Goal: Book appointment/travel/reservation

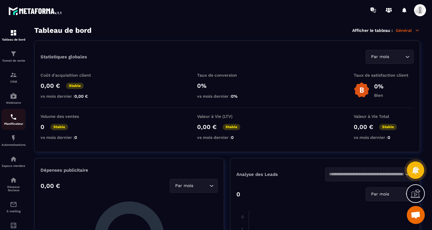
click at [13, 123] on div "Planificateur" at bounding box center [14, 119] width 24 height 12
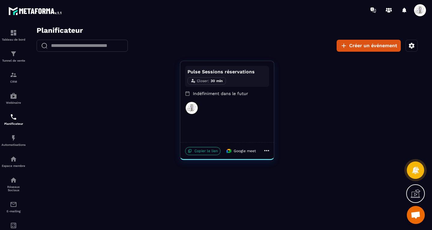
click at [205, 150] on p "Copier le lien" at bounding box center [202, 151] width 35 height 8
click at [411, 46] on icon "button" at bounding box center [412, 46] width 6 height 6
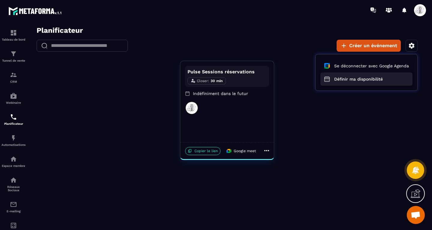
click at [366, 79] on button "Définir ma disponibilité" at bounding box center [367, 78] width 92 height 13
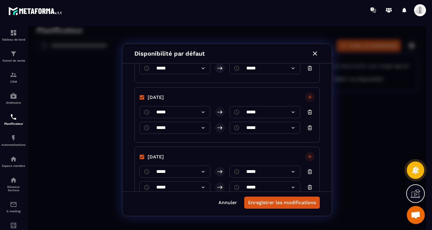
scroll to position [120, 0]
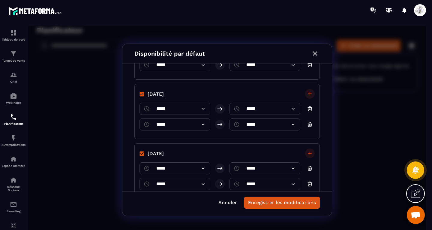
click at [309, 124] on icon "button" at bounding box center [310, 124] width 6 height 6
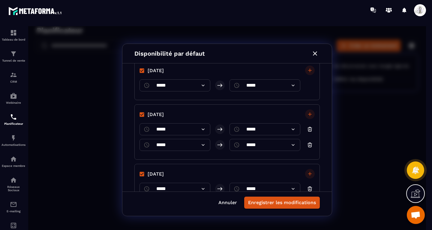
scroll to position [150, 0]
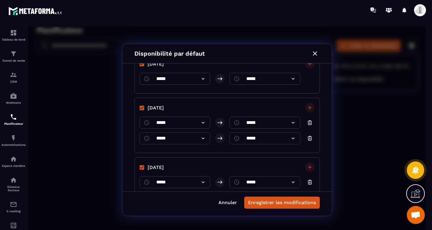
click at [307, 136] on icon "button" at bounding box center [310, 138] width 6 height 6
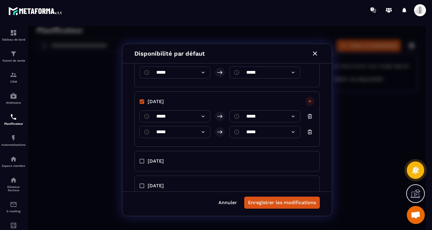
scroll to position [210, 0]
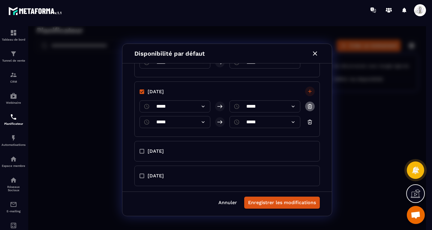
click at [309, 107] on icon "button" at bounding box center [310, 106] width 6 height 6
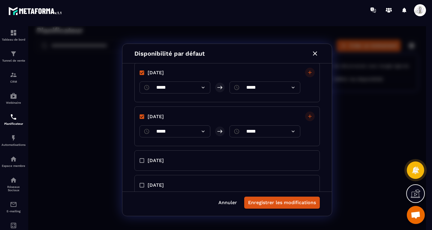
scroll to position [196, 0]
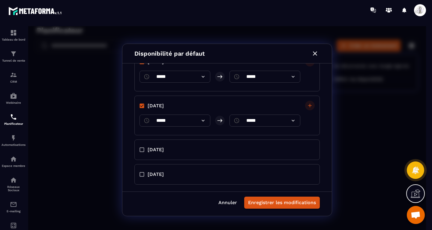
click at [306, 121] on div at bounding box center [310, 121] width 10 height 10
click at [273, 203] on button "Enregistrer les modifications" at bounding box center [282, 202] width 76 height 12
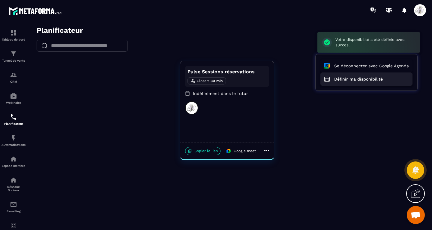
click at [361, 76] on button "Définir ma disponibilité" at bounding box center [367, 78] width 92 height 13
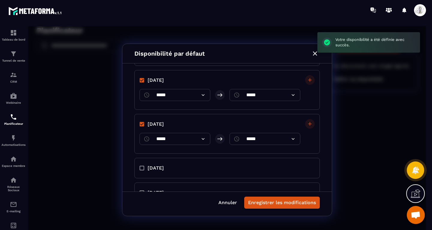
scroll to position [180, 0]
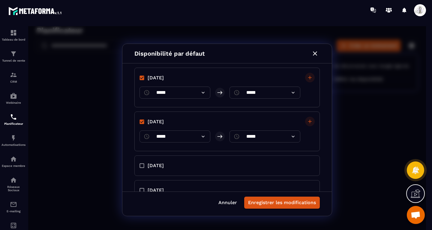
click at [203, 136] on icon at bounding box center [203, 136] width 3 height 2
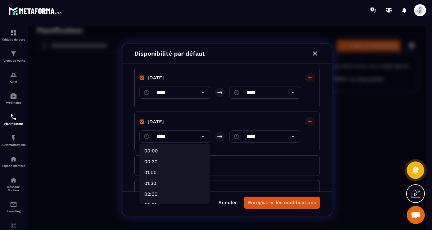
click at [165, 150] on li "00:00" at bounding box center [176, 151] width 68 height 10
type input "*****"
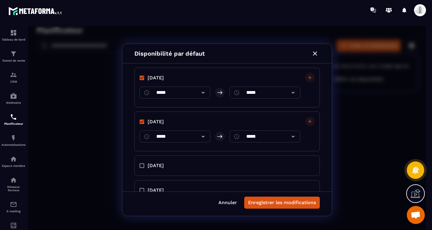
drag, startPoint x: 172, startPoint y: 138, endPoint x: 141, endPoint y: 131, distance: 32.0
click at [141, 131] on div "​ ***** ​" at bounding box center [175, 136] width 71 height 12
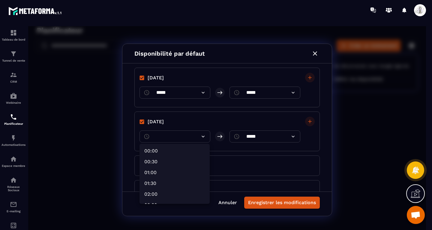
type input "*****"
drag, startPoint x: 261, startPoint y: 136, endPoint x: 230, endPoint y: 136, distance: 31.5
click at [230, 136] on div at bounding box center [227, 129] width 398 height 207
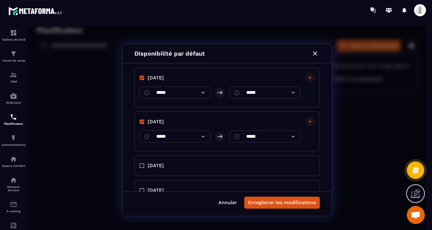
click at [266, 137] on input "*****" at bounding box center [265, 136] width 46 height 12
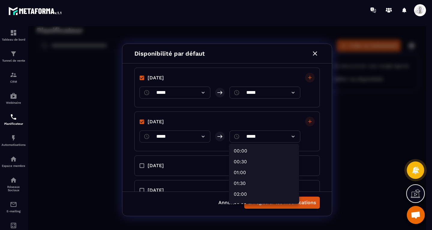
drag, startPoint x: 264, startPoint y: 136, endPoint x: 244, endPoint y: 133, distance: 20.0
click at [244, 133] on div at bounding box center [227, 129] width 398 height 207
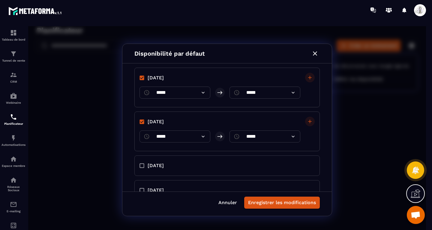
drag, startPoint x: 257, startPoint y: 134, endPoint x: 236, endPoint y: 135, distance: 21.7
click at [236, 135] on div "​ ***** ​" at bounding box center [265, 136] width 71 height 12
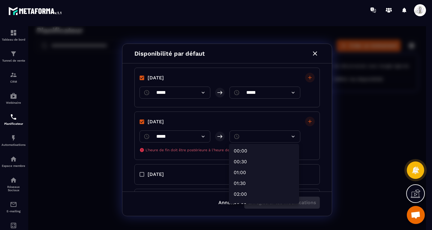
type input "*****"
click at [369, 131] on div at bounding box center [227, 129] width 398 height 207
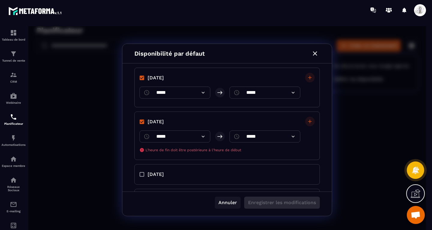
click at [231, 202] on button "Annuler" at bounding box center [228, 202] width 26 height 12
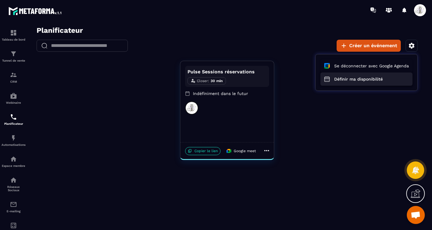
click at [356, 76] on button "Définir ma disponibilité" at bounding box center [367, 78] width 92 height 13
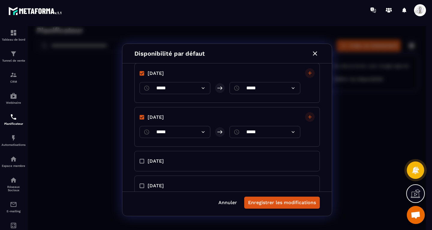
scroll to position [177, 0]
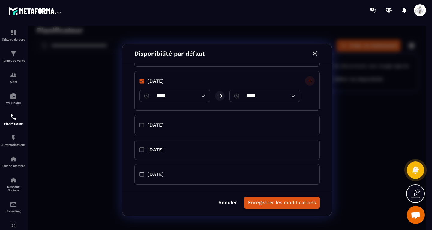
click at [263, 197] on button "Enregistrer les modifications" at bounding box center [282, 202] width 76 height 12
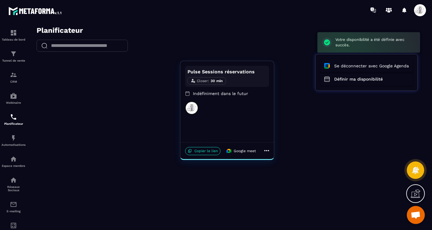
click at [194, 146] on div at bounding box center [227, 129] width 398 height 207
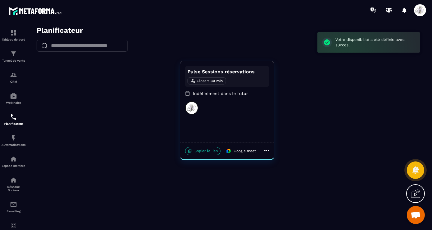
click at [195, 150] on p "Copier le lien" at bounding box center [202, 151] width 35 height 8
click at [214, 93] on p "Indéfiniment dans le futur" at bounding box center [227, 93] width 84 height 6
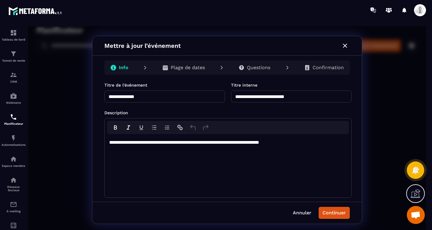
click at [189, 69] on p "Plage de dates" at bounding box center [188, 68] width 34 height 6
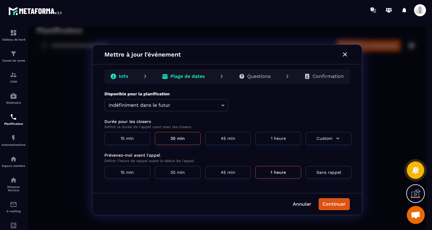
click at [253, 77] on p "Questions" at bounding box center [258, 76] width 23 height 6
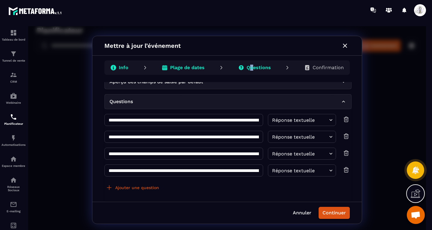
scroll to position [14, 0]
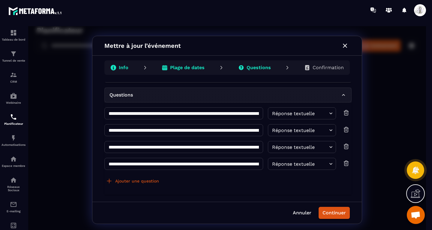
click at [323, 69] on p "Confirmation" at bounding box center [328, 68] width 31 height 6
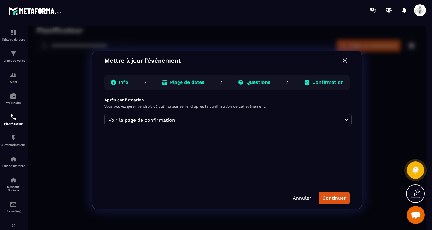
scroll to position [0, 0]
click at [343, 120] on body "Planificateur ​ ​ Créer un événement Pulse Sessions réservations Closer : 30 mi…" at bounding box center [227, 129] width 398 height 207
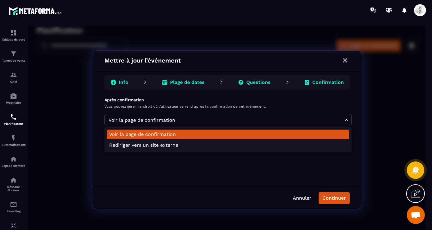
click at [343, 120] on div at bounding box center [227, 129] width 398 height 207
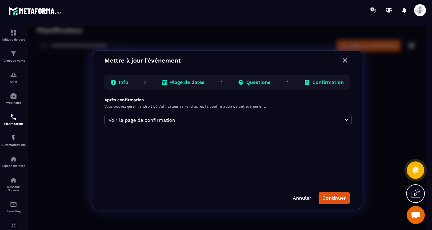
click at [346, 198] on button "Continuer" at bounding box center [334, 198] width 31 height 12
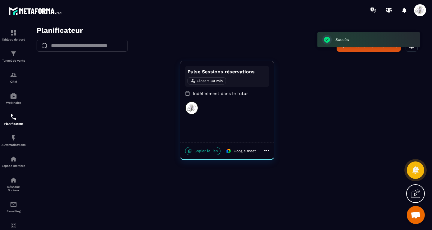
click at [206, 150] on p "Copier le lien" at bounding box center [202, 151] width 35 height 8
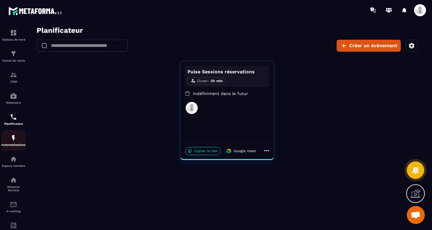
click at [11, 138] on img at bounding box center [13, 137] width 7 height 7
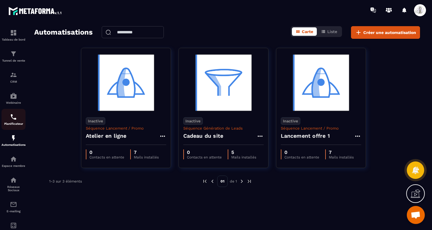
click at [15, 120] on img at bounding box center [13, 116] width 7 height 7
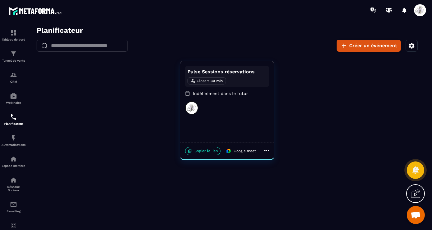
click at [269, 148] on icon at bounding box center [266, 150] width 7 height 7
click at [305, 109] on div at bounding box center [227, 129] width 398 height 207
click at [413, 47] on icon "button" at bounding box center [412, 46] width 6 height 6
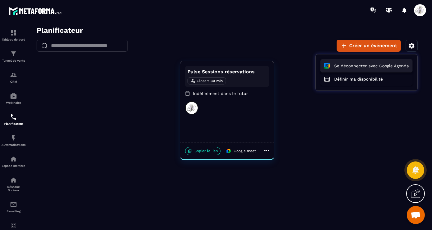
click at [379, 66] on button "Se déconnecter avec Google Agenda" at bounding box center [367, 65] width 92 height 13
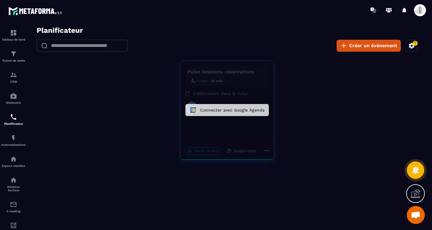
click at [252, 110] on button "Connecter avec Google Agenda" at bounding box center [226, 110] width 83 height 12
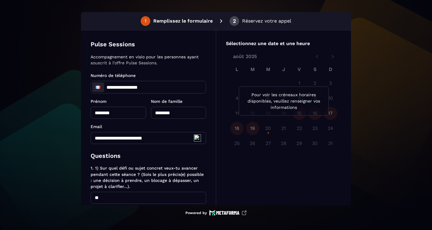
click at [273, 22] on p "Réservez votre appel" at bounding box center [266, 20] width 49 height 7
click at [284, 108] on p "Pour voir les créneaux horaires disponibles, veuillez renseigner vos informatio…" at bounding box center [284, 101] width 80 height 19
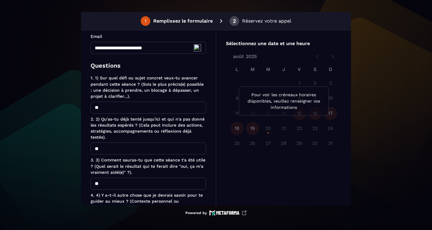
click at [116, 106] on input "**" at bounding box center [149, 107] width 116 height 12
type input "*"
type input "******"
click at [115, 148] on input "**" at bounding box center [149, 148] width 116 height 12
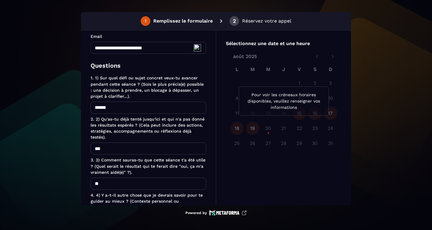
type input "***"
click at [126, 186] on input "**" at bounding box center [149, 183] width 116 height 12
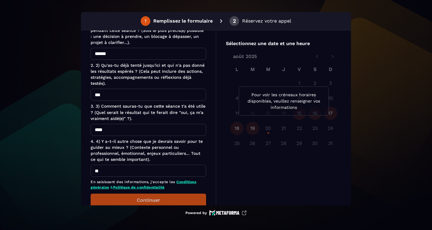
scroll to position [160, 0]
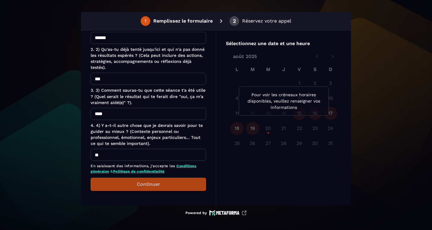
type input "****"
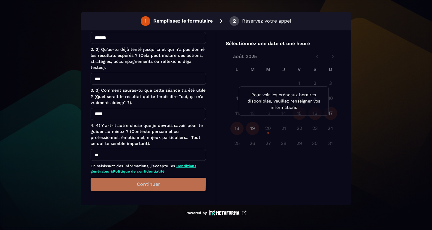
click at [140, 182] on button "Continuer" at bounding box center [149, 183] width 116 height 13
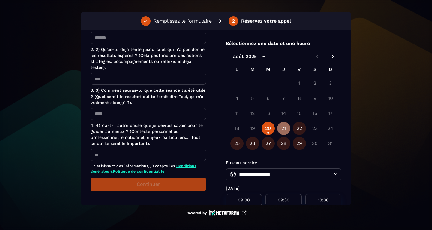
click at [282, 124] on button "21" at bounding box center [283, 128] width 13 height 13
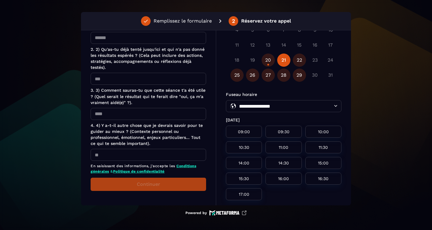
scroll to position [9, 0]
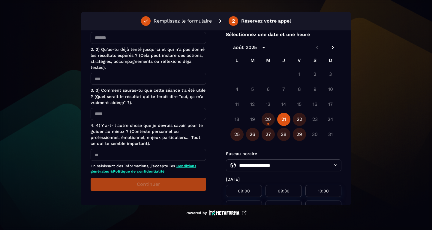
click at [329, 48] on icon "Next month" at bounding box center [332, 47] width 7 height 7
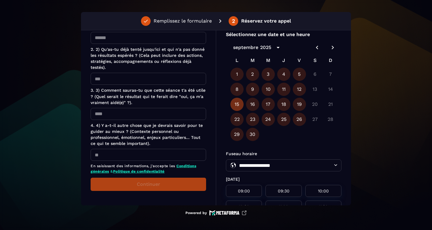
click at [231, 104] on button "15" at bounding box center [236, 104] width 13 height 13
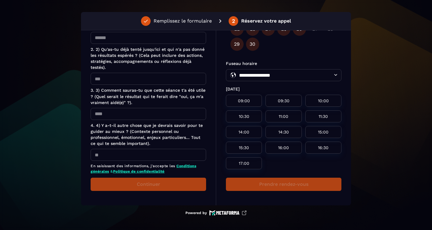
scroll to position [69, 0]
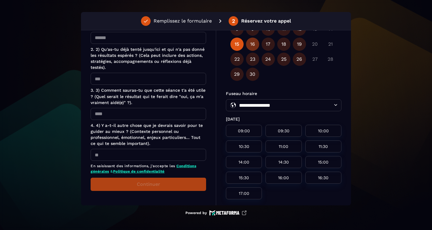
click at [251, 45] on button "16" at bounding box center [252, 44] width 13 height 13
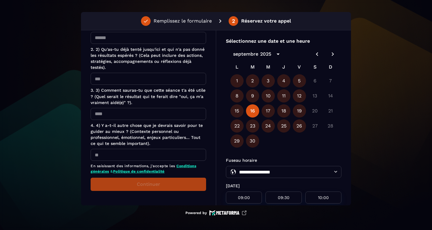
scroll to position [0, 0]
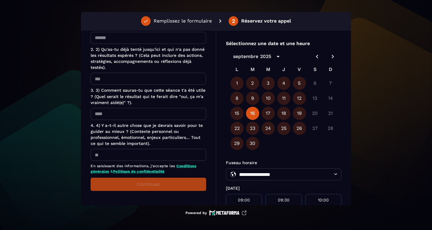
click at [167, 22] on p "Remplissez le formulaire" at bounding box center [183, 20] width 58 height 7
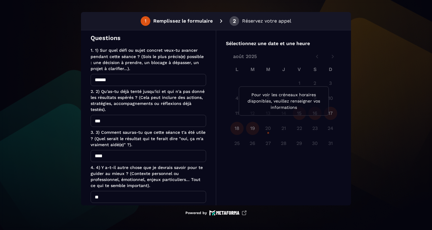
scroll to position [160, 0]
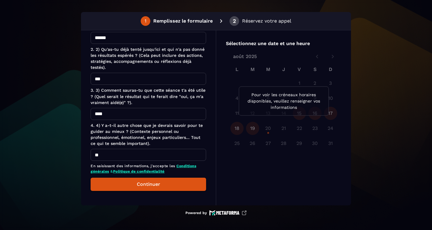
click at [168, 181] on button "Continuer" at bounding box center [149, 183] width 116 height 13
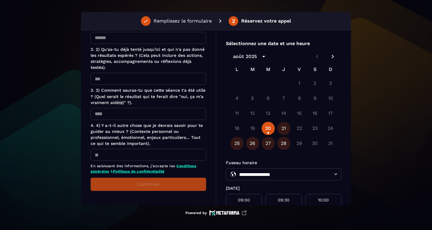
click at [332, 54] on icon "Next month" at bounding box center [332, 56] width 7 height 7
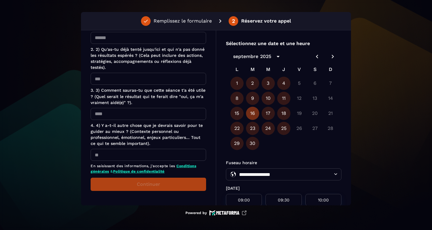
click at [250, 114] on button "16" at bounding box center [252, 113] width 13 height 13
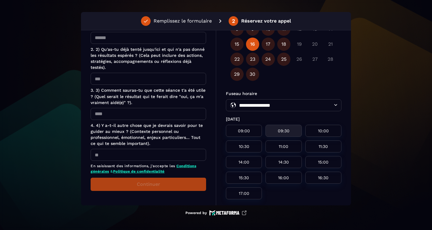
scroll to position [0, 0]
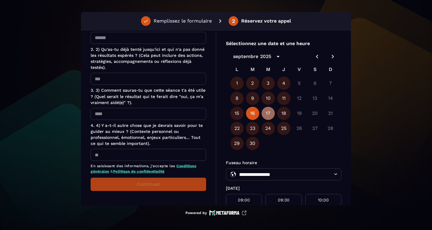
click at [266, 113] on button "17" at bounding box center [268, 113] width 13 height 13
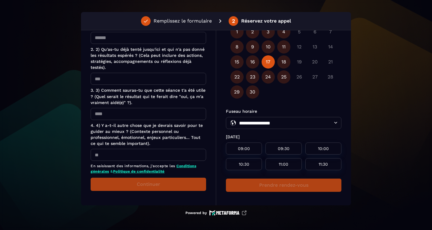
scroll to position [52, 0]
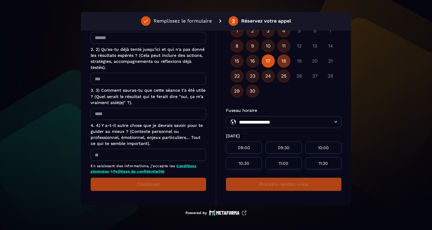
click at [286, 62] on button "18" at bounding box center [283, 60] width 13 height 13
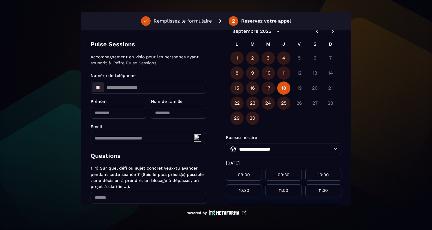
scroll to position [0, 0]
